Goal: Transaction & Acquisition: Purchase product/service

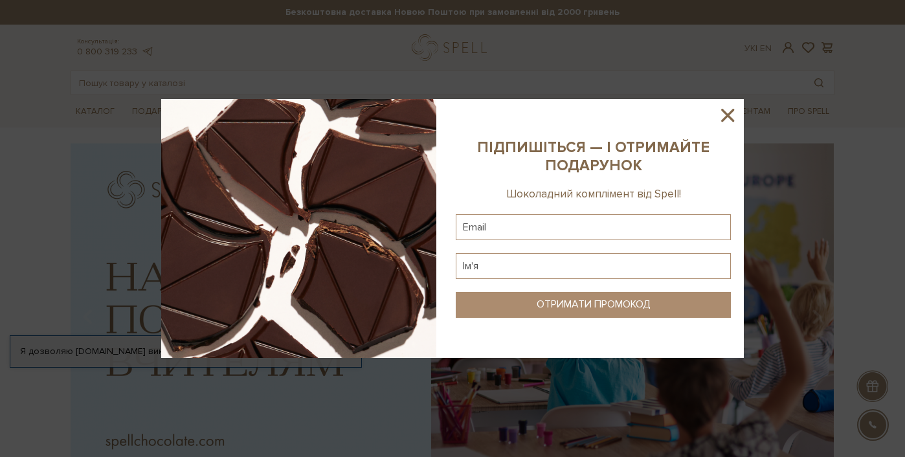
click at [732, 115] on icon at bounding box center [727, 115] width 22 height 22
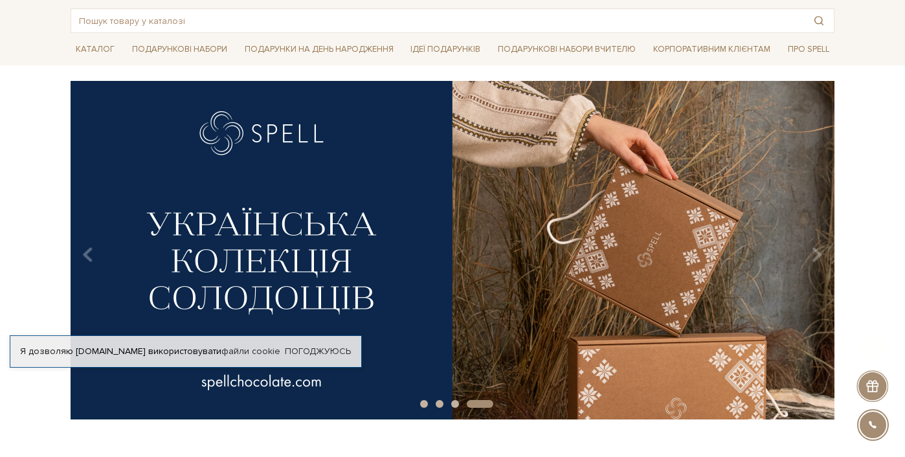
scroll to position [258, 0]
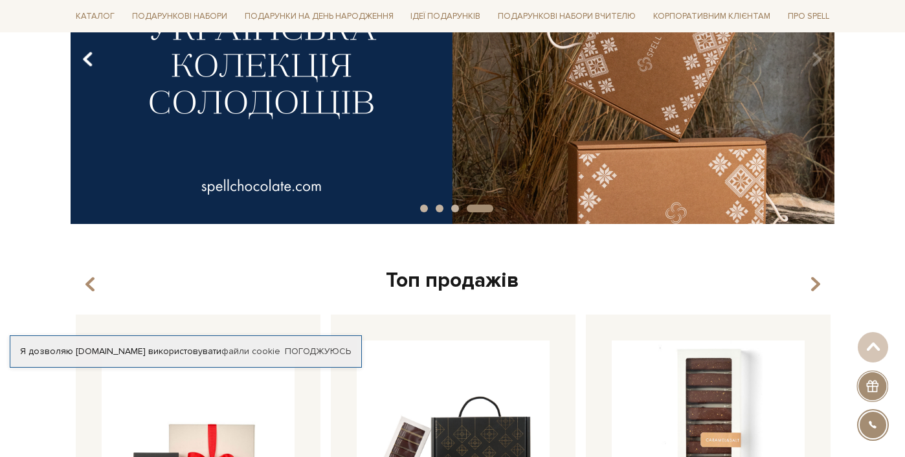
click at [88, 61] on icon "Carousel Navigation" at bounding box center [87, 60] width 11 height 22
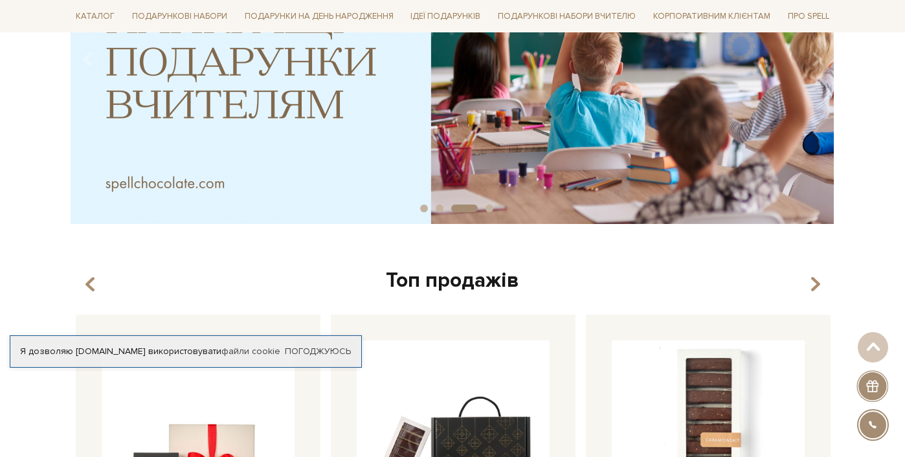
click at [358, 139] on img at bounding box center [453, 54] width 764 height 338
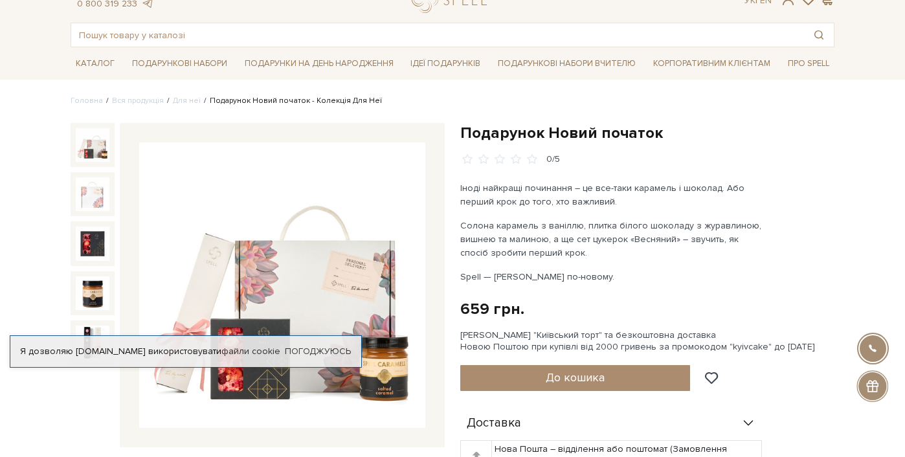
scroll to position [48, 0]
click at [332, 352] on link "Погоджуюсь" at bounding box center [318, 352] width 66 height 12
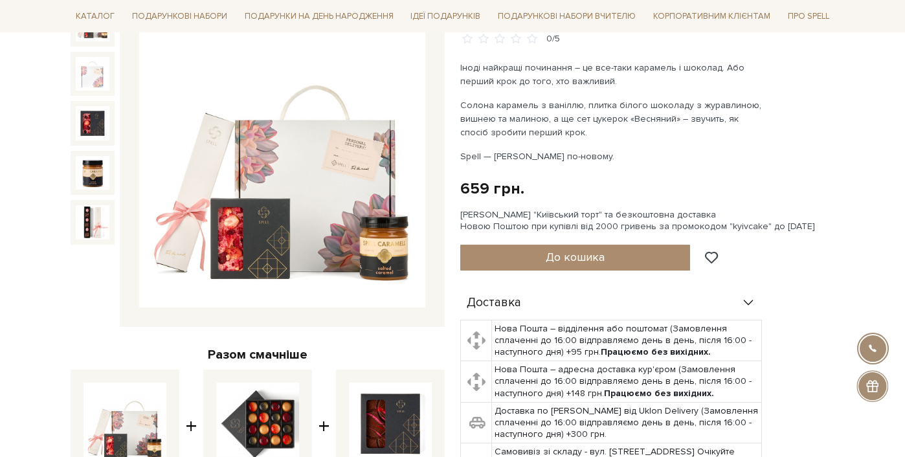
scroll to position [0, 0]
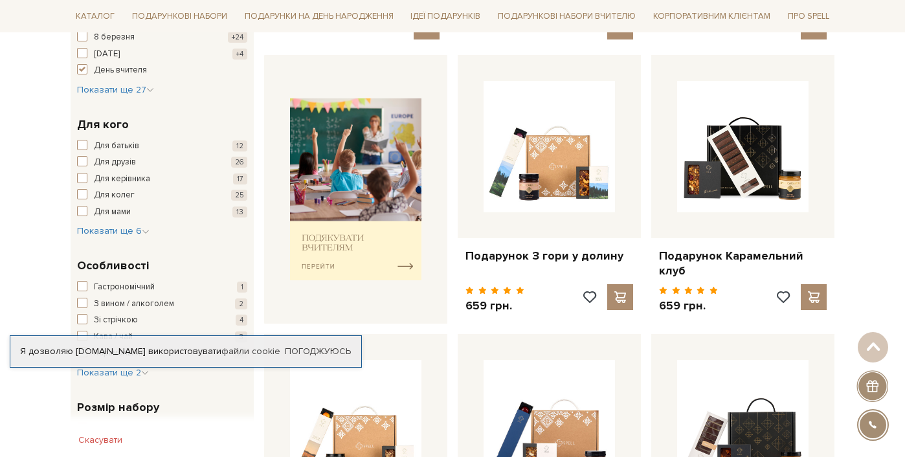
scroll to position [489, 0]
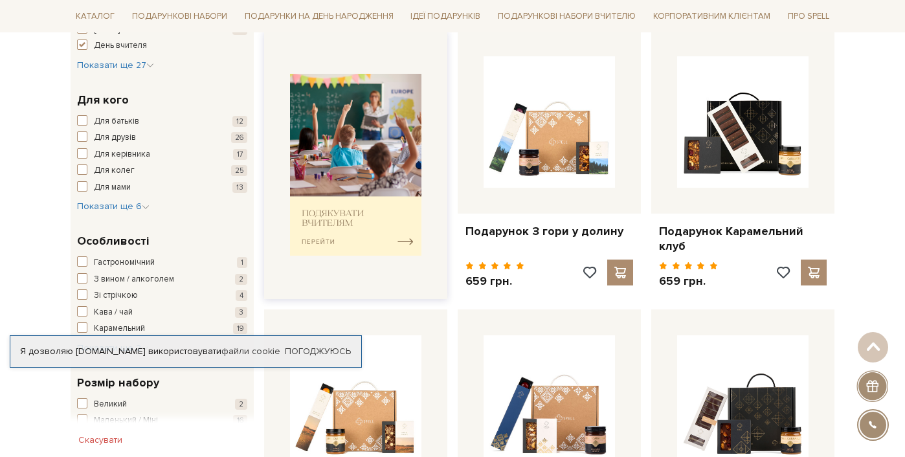
click at [374, 229] on img at bounding box center [355, 165] width 131 height 182
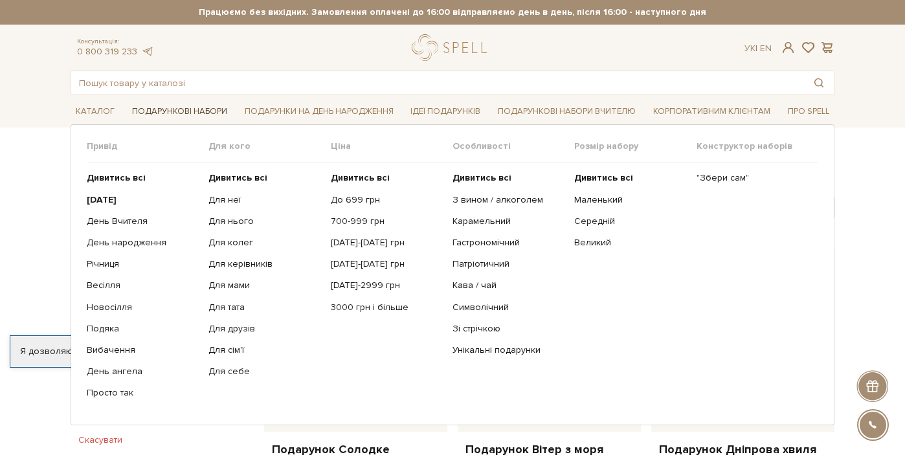
click at [204, 106] on link "Подарункові набори" at bounding box center [179, 112] width 105 height 20
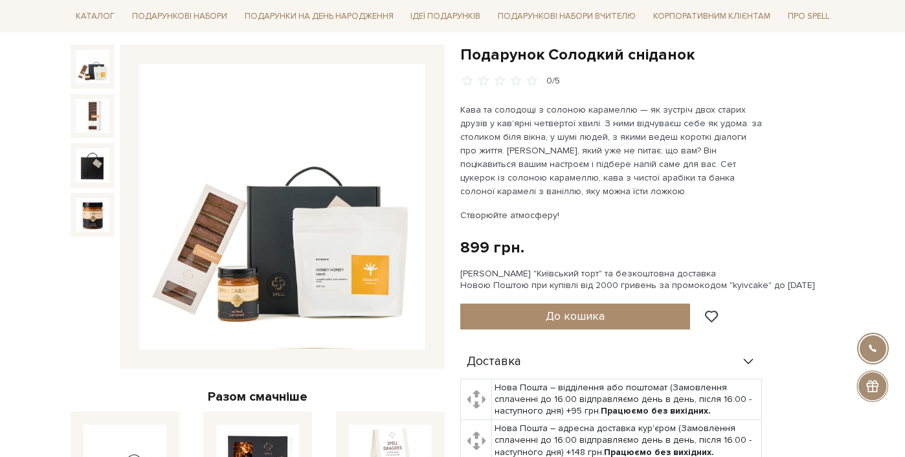
scroll to position [64, 0]
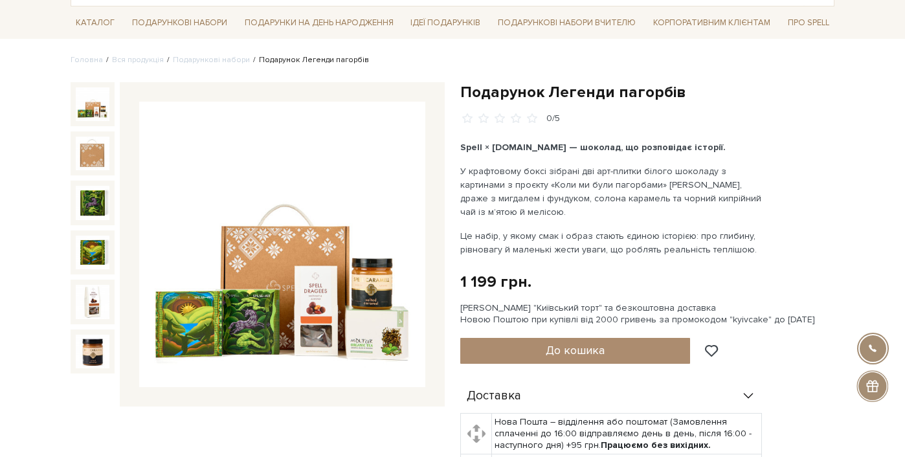
scroll to position [89, 0]
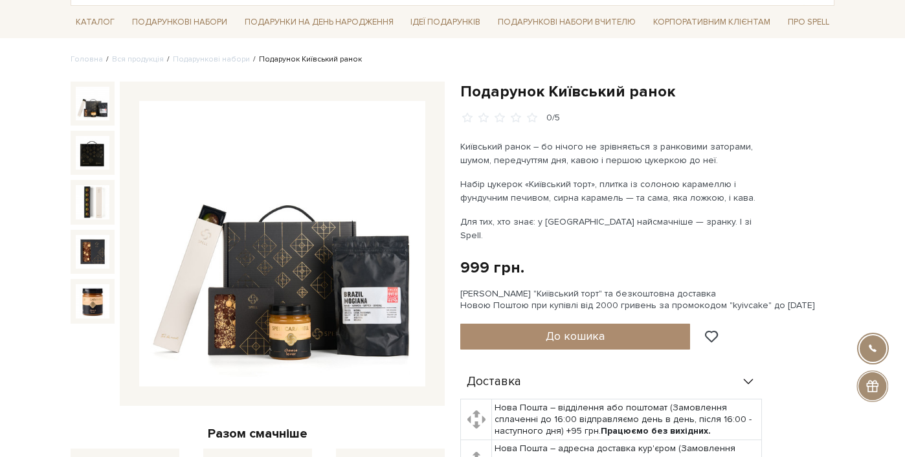
scroll to position [98, 0]
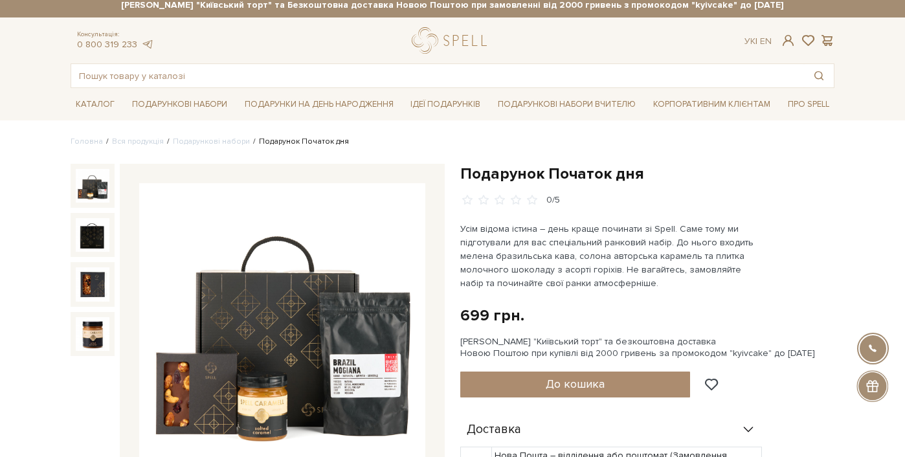
scroll to position [8, 0]
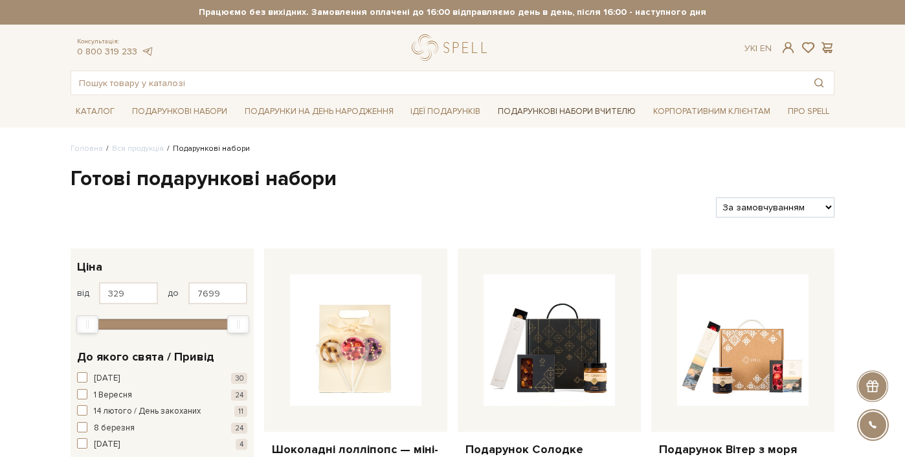
click at [542, 109] on link "Подарункові набори Вчителю" at bounding box center [566, 111] width 148 height 22
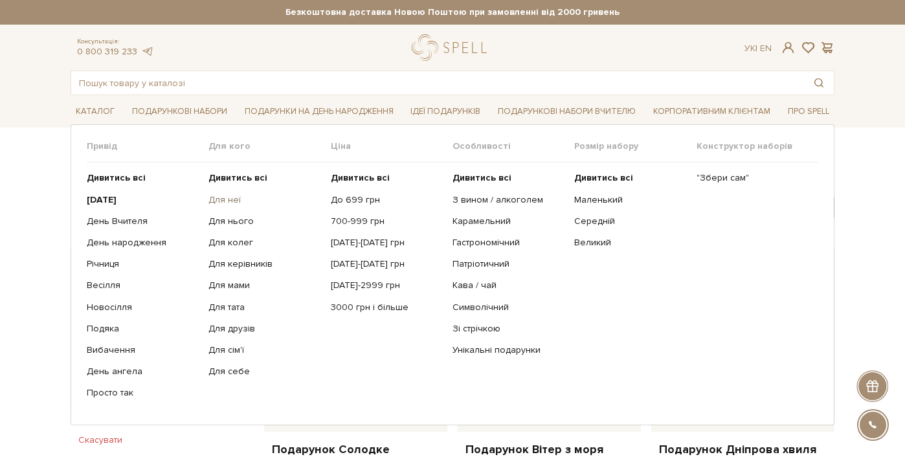
click at [227, 202] on link "Для неї" at bounding box center [264, 200] width 112 height 12
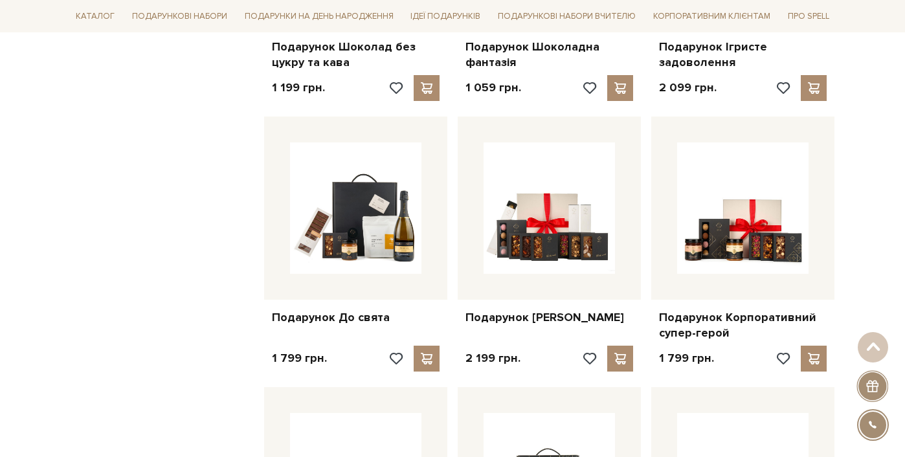
scroll to position [951, 0]
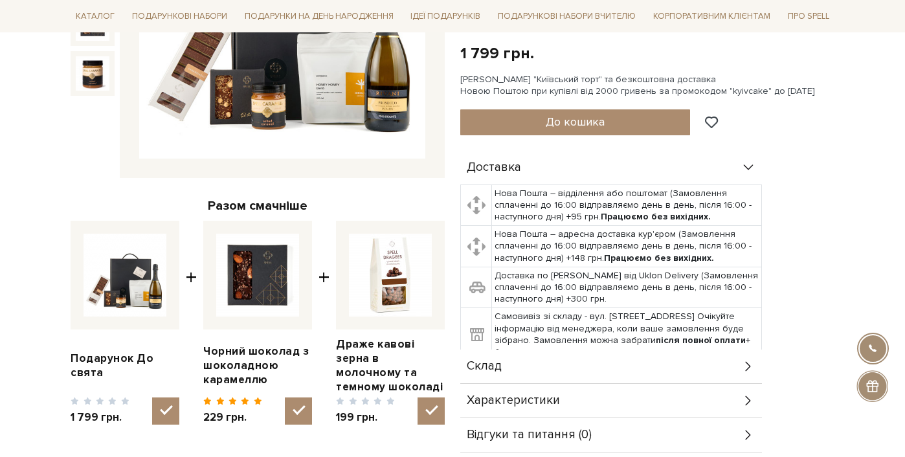
scroll to position [46, 0]
